Goal: Find specific page/section: Find specific page/section

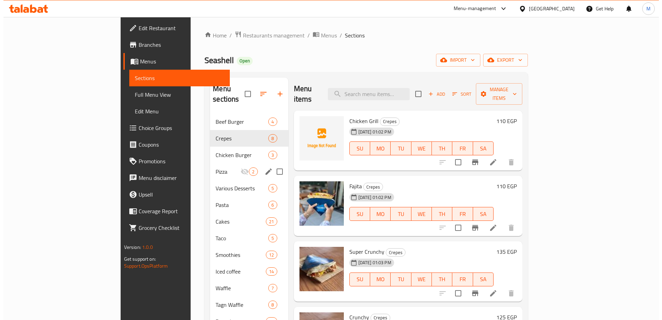
scroll to position [46, 0]
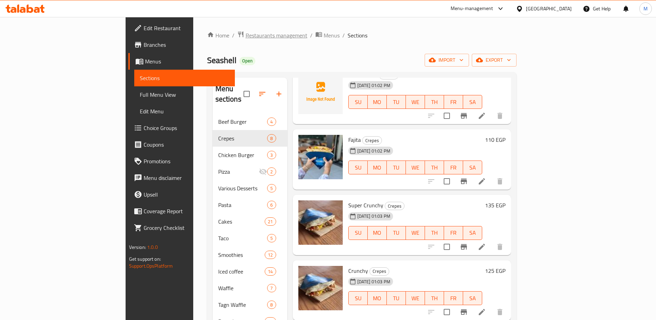
click at [246, 36] on span "Restaurants management" at bounding box center [277, 35] width 62 height 8
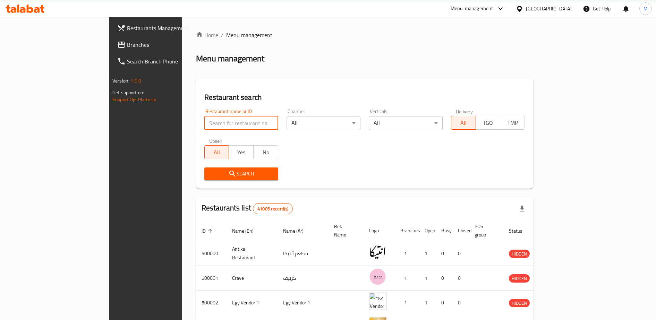
click at [204, 124] on input "search" at bounding box center [241, 123] width 74 height 14
click button "Search" at bounding box center [241, 174] width 74 height 13
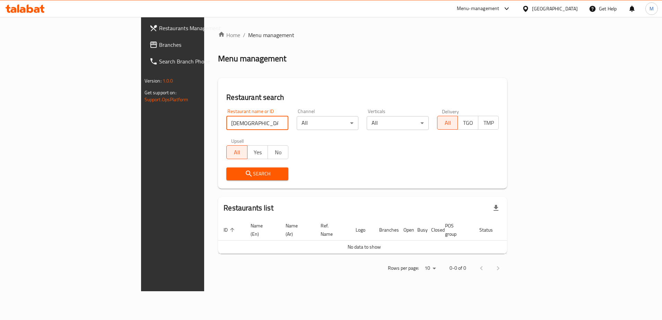
click at [226, 128] on input "[DEMOGRAPHIC_DATA] الجعزيني" at bounding box center [257, 123] width 62 height 14
click button "Search" at bounding box center [257, 174] width 62 height 13
click at [226, 122] on input "[DEMOGRAPHIC_DATA] الجعوبني" at bounding box center [257, 123] width 62 height 14
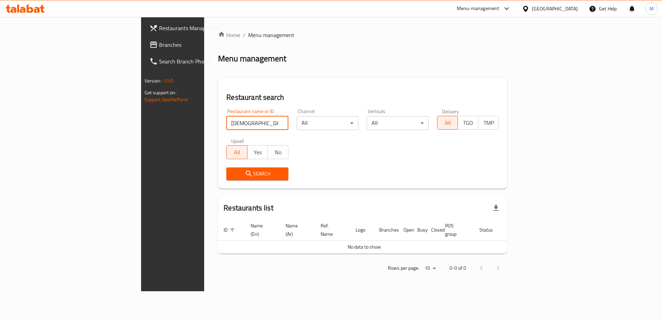
click at [226, 122] on input "[DEMOGRAPHIC_DATA] الجعوبني" at bounding box center [257, 123] width 62 height 14
type input "704986"
click button "Search" at bounding box center [257, 174] width 62 height 13
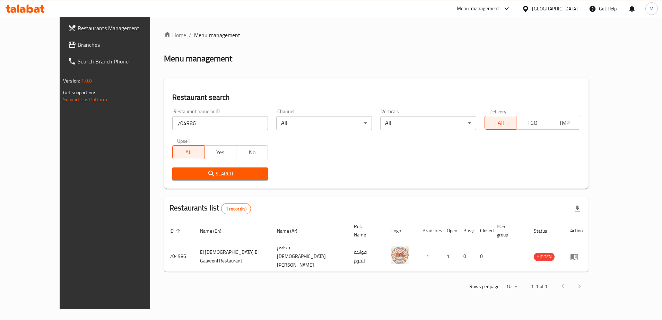
click at [500, 12] on div "Menu-management" at bounding box center [478, 9] width 43 height 8
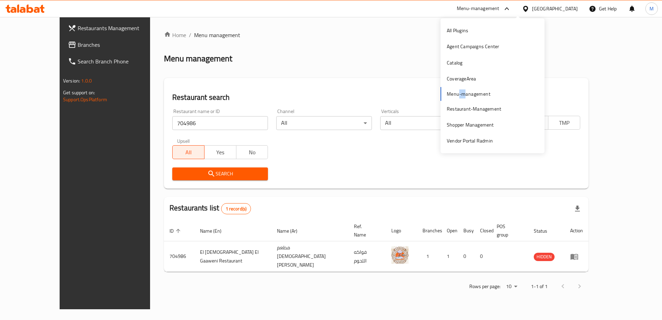
drag, startPoint x: 465, startPoint y: 96, endPoint x: 459, endPoint y: 92, distance: 7.4
click at [459, 92] on div "All Plugins Agent Campaigns Center Catalog CoverageArea Menu-management Restaur…" at bounding box center [493, 86] width 104 height 127
drag, startPoint x: 459, startPoint y: 92, endPoint x: 453, endPoint y: 110, distance: 19.4
click at [453, 110] on div "Restaurant-Management" at bounding box center [474, 109] width 54 height 8
